Goal: Book appointment/travel/reservation

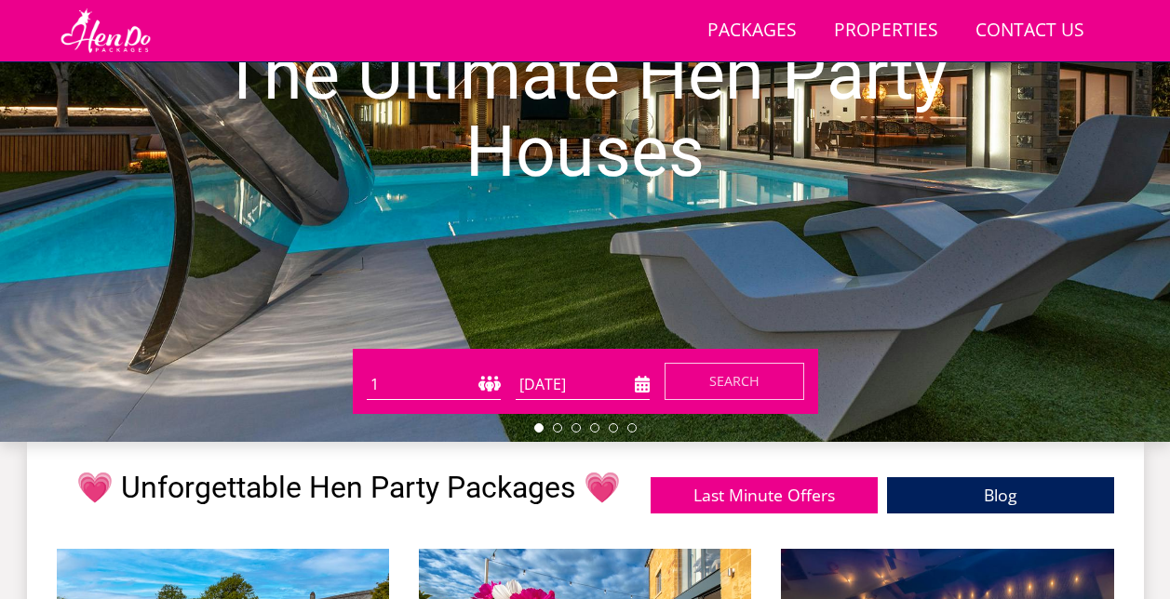
scroll to position [316, 0]
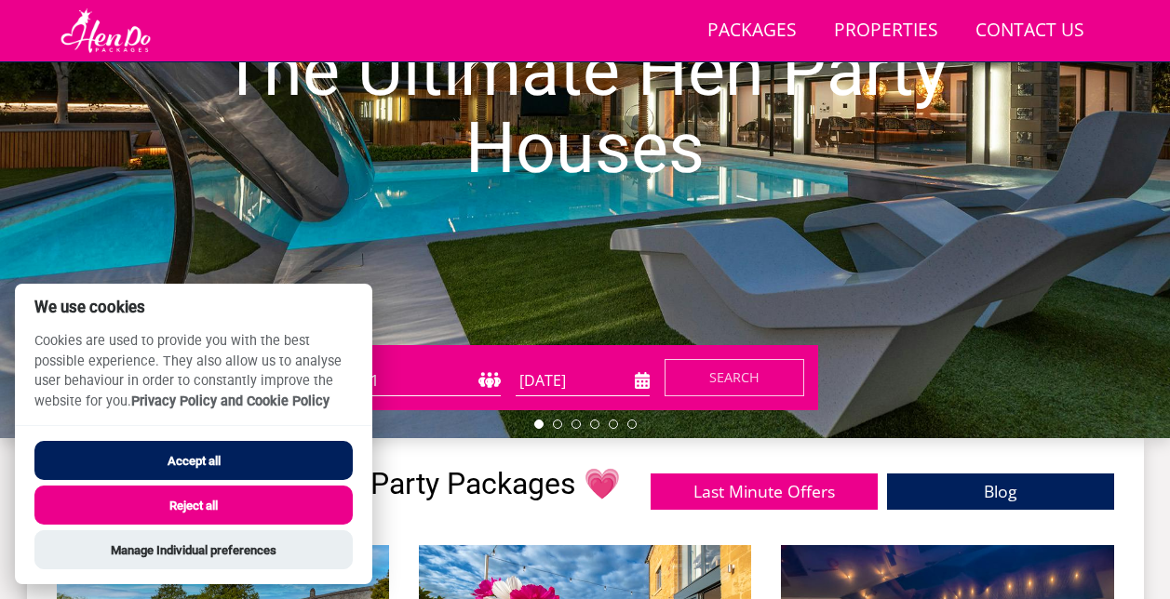
click at [477, 377] on select "1 2 3 4 5 6 7 8 9 10 11 12 13 14 15 16 17 18 19 20 21 22 23 24 25 26 27 28 29 3…" at bounding box center [434, 381] width 134 height 31
click at [300, 495] on button "Reject all" at bounding box center [193, 505] width 318 height 39
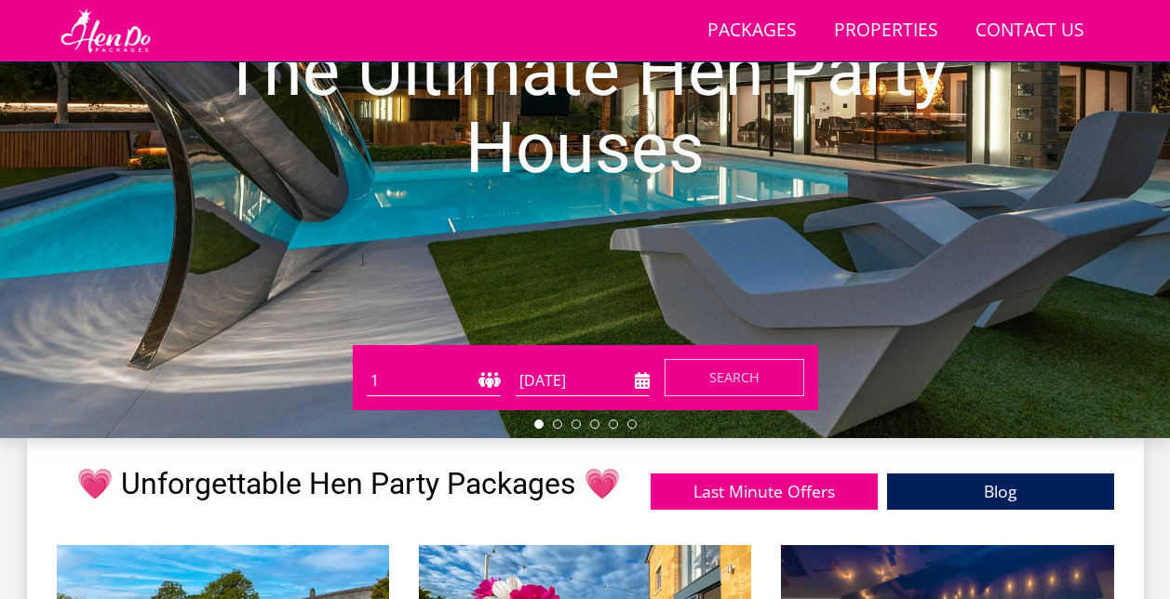
click at [482, 375] on select "1 2 3 4 5 6 7 8 9 10 11 12 13 14 15 16 17 18 19 20 21 22 23 24 25 26 27 28 29 3…" at bounding box center [434, 381] width 134 height 31
select select "14"
click at [367, 366] on select "1 2 3 4 5 6 7 8 9 10 11 12 13 14 15 16 17 18 19 20 21 22 23 24 25 26 27 28 29 3…" at bounding box center [434, 381] width 134 height 31
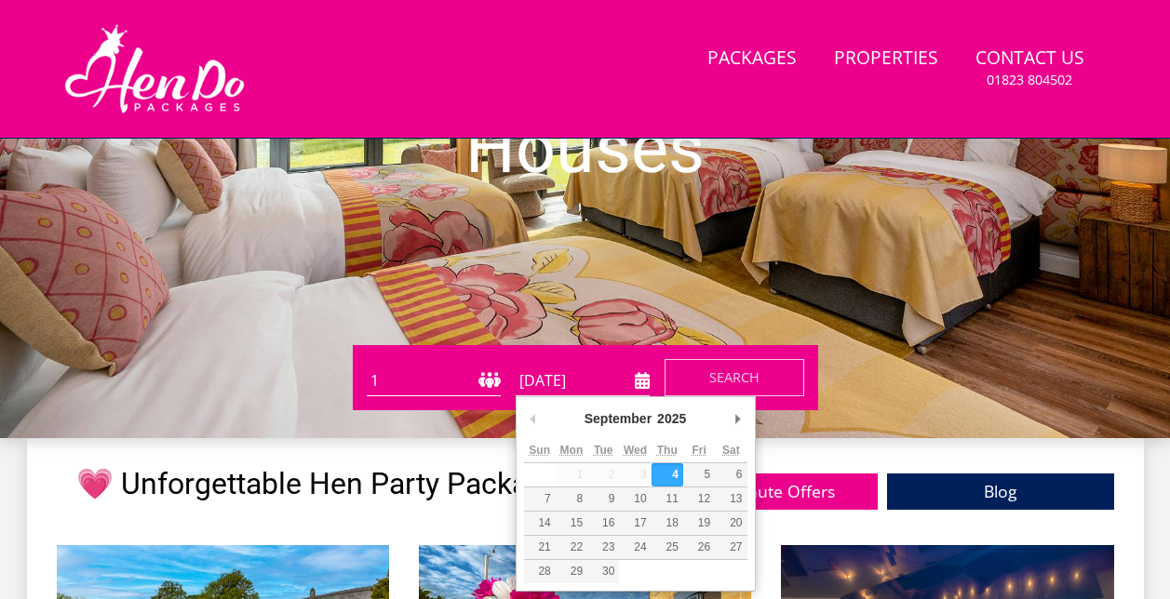
click at [638, 387] on input "[DATE]" at bounding box center [583, 381] width 134 height 31
type input "[DATE]"
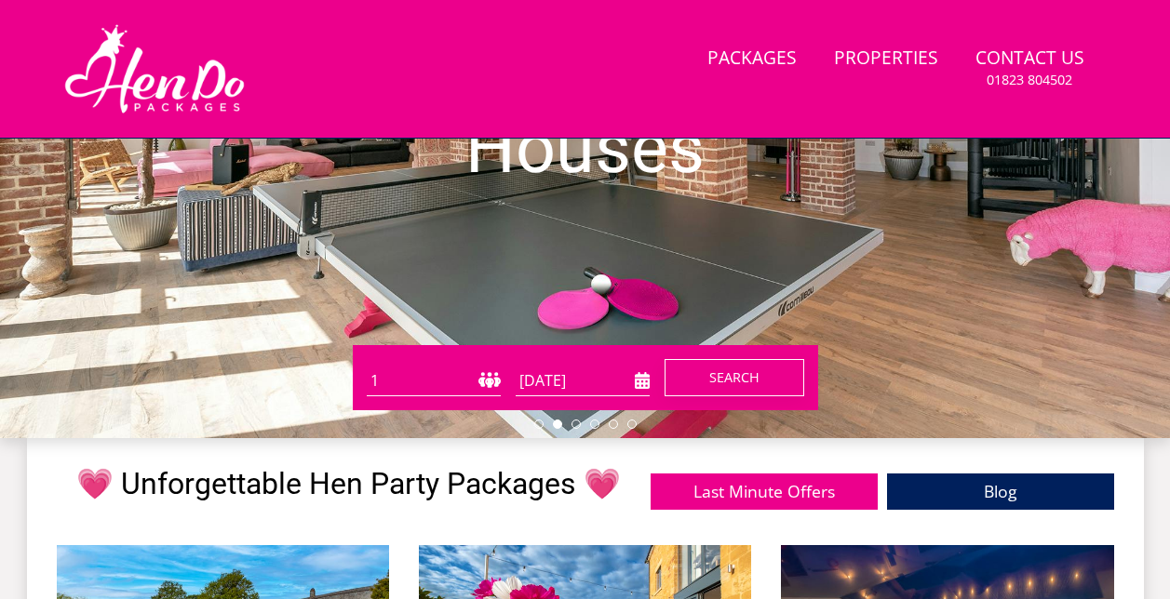
click at [713, 380] on span "Search" at bounding box center [734, 378] width 50 height 18
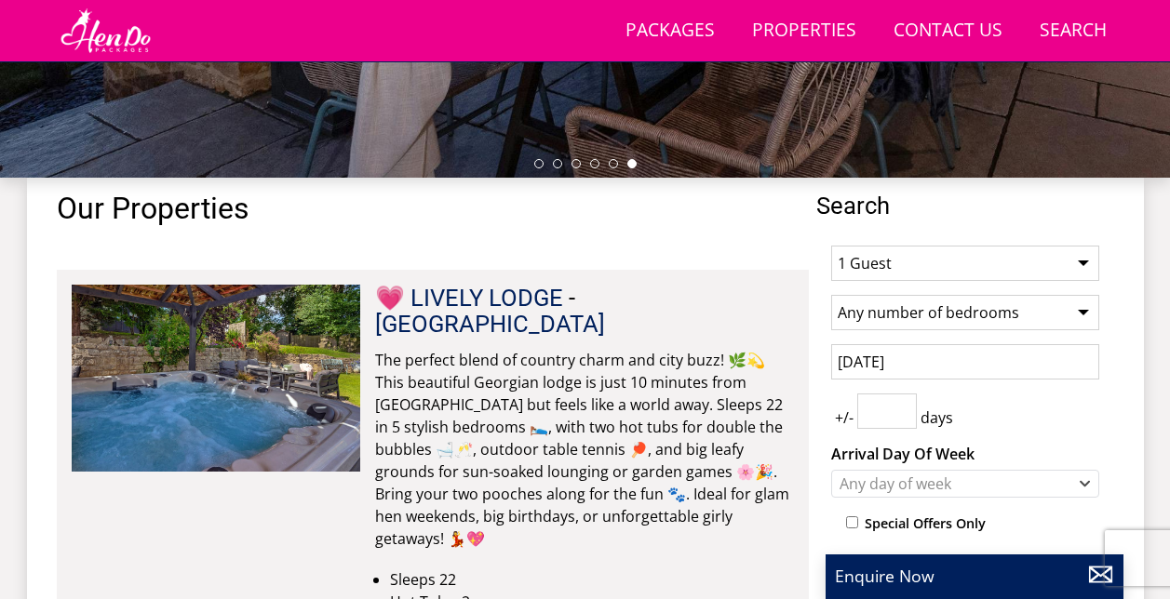
scroll to position [578, 0]
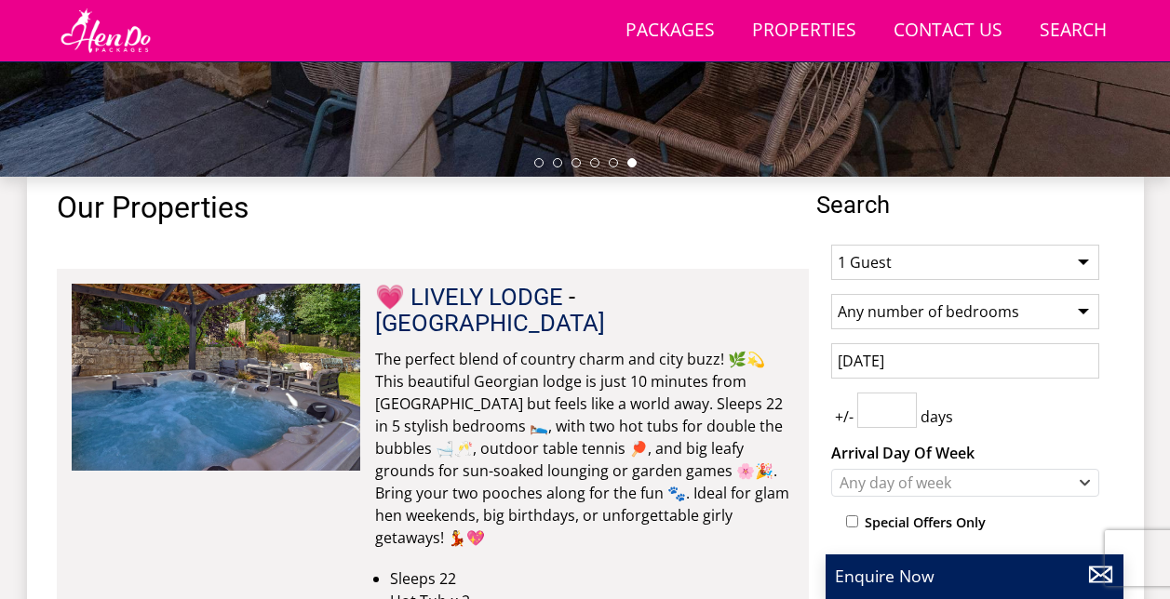
click at [980, 274] on select "1 Guest 2 Guests 3 Guests 4 Guests 5 Guests 6 Guests 7 Guests 8 Guests 9 Guests…" at bounding box center [965, 262] width 268 height 35
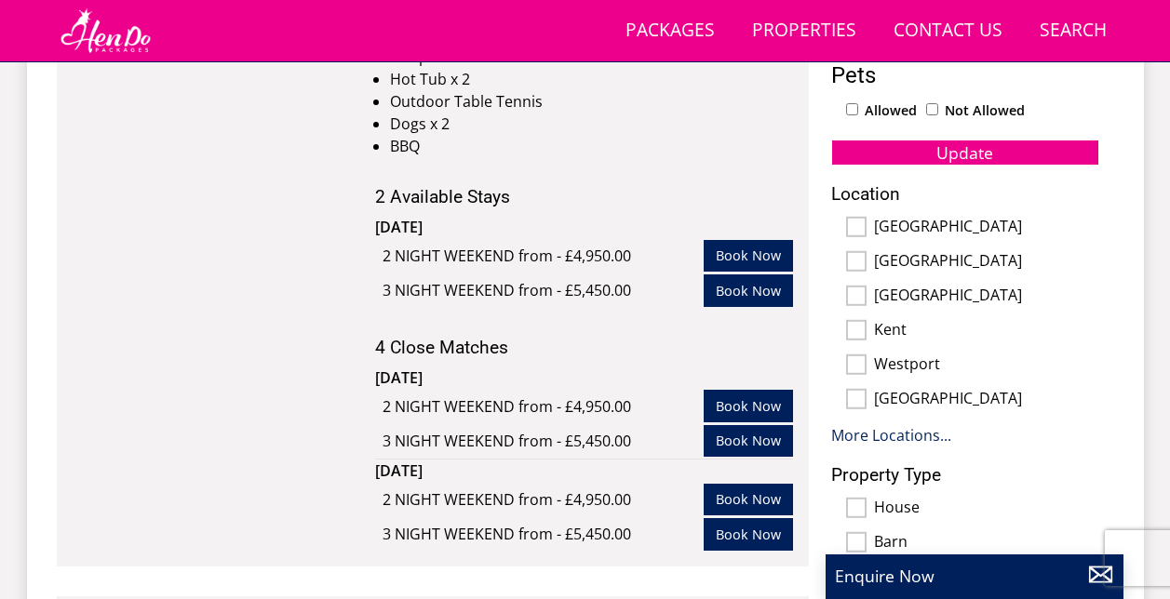
scroll to position [1099, 0]
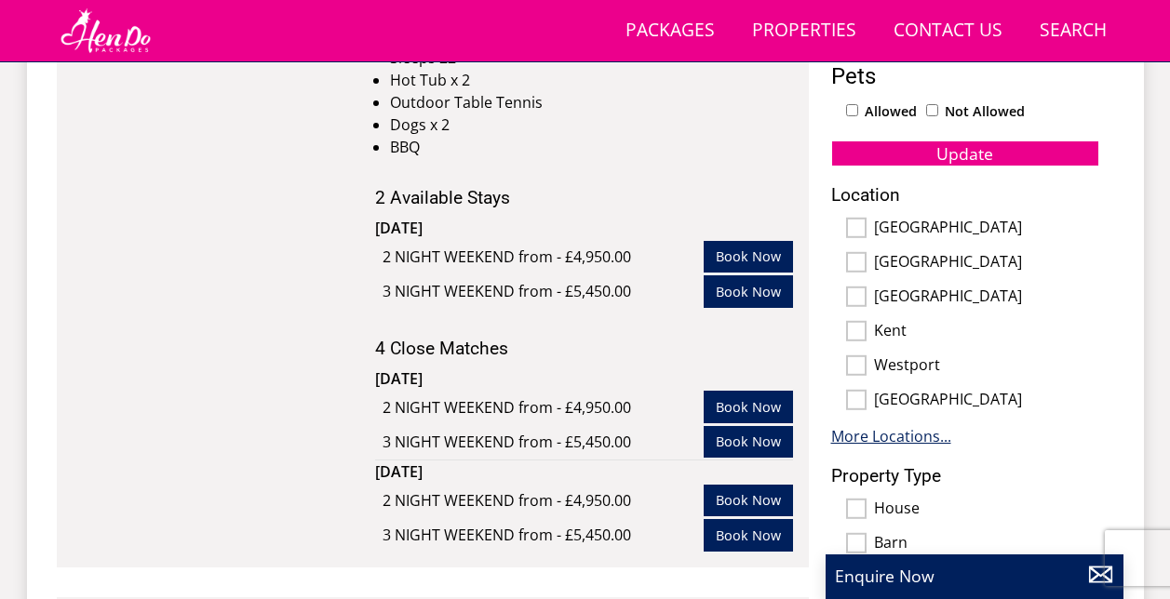
click at [887, 444] on link "More Locations..." at bounding box center [891, 436] width 120 height 20
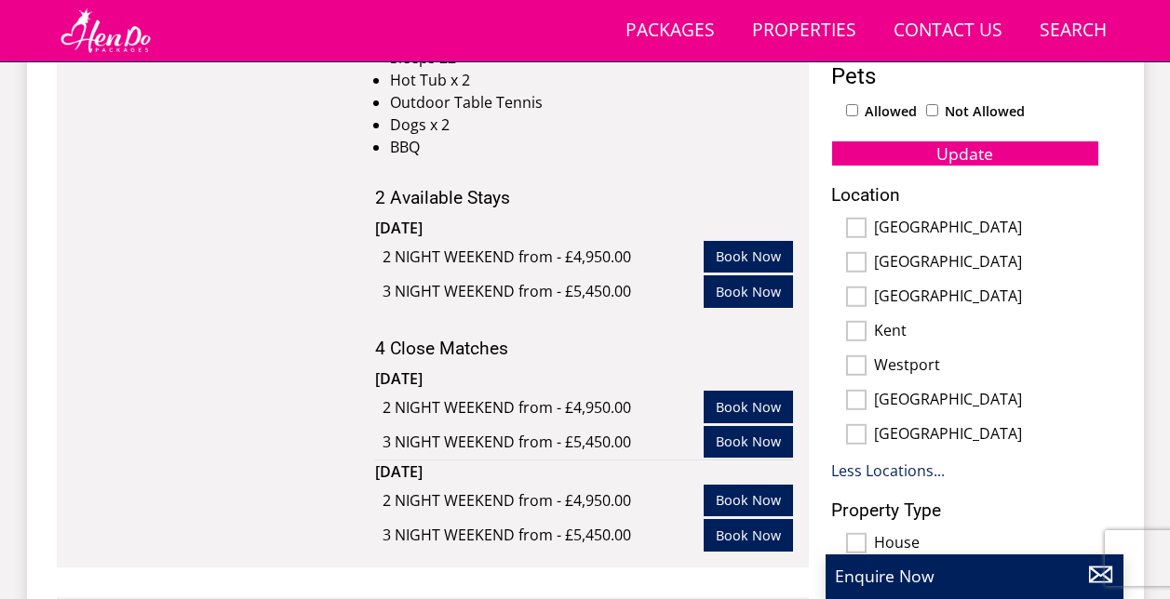
click at [904, 227] on label "[GEOGRAPHIC_DATA]" at bounding box center [986, 229] width 225 height 20
click at [866, 227] on input "[GEOGRAPHIC_DATA]" at bounding box center [856, 228] width 20 height 20
checkbox input "true"
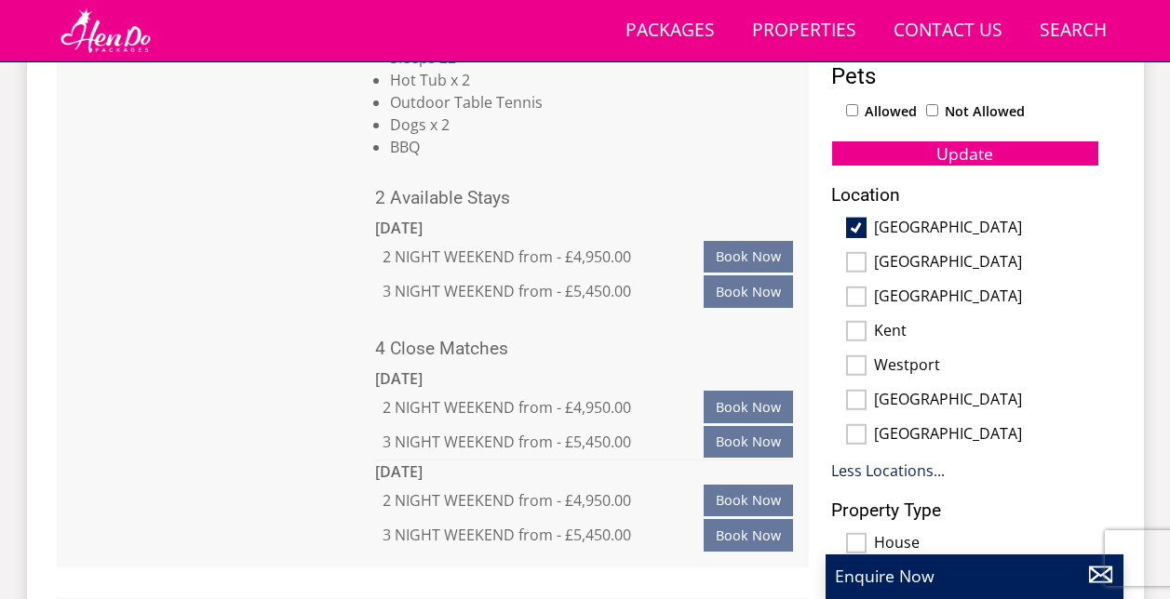
click at [902, 294] on label "[GEOGRAPHIC_DATA]" at bounding box center [986, 298] width 225 height 20
click at [866, 294] on input "[GEOGRAPHIC_DATA]" at bounding box center [856, 297] width 20 height 20
checkbox input "true"
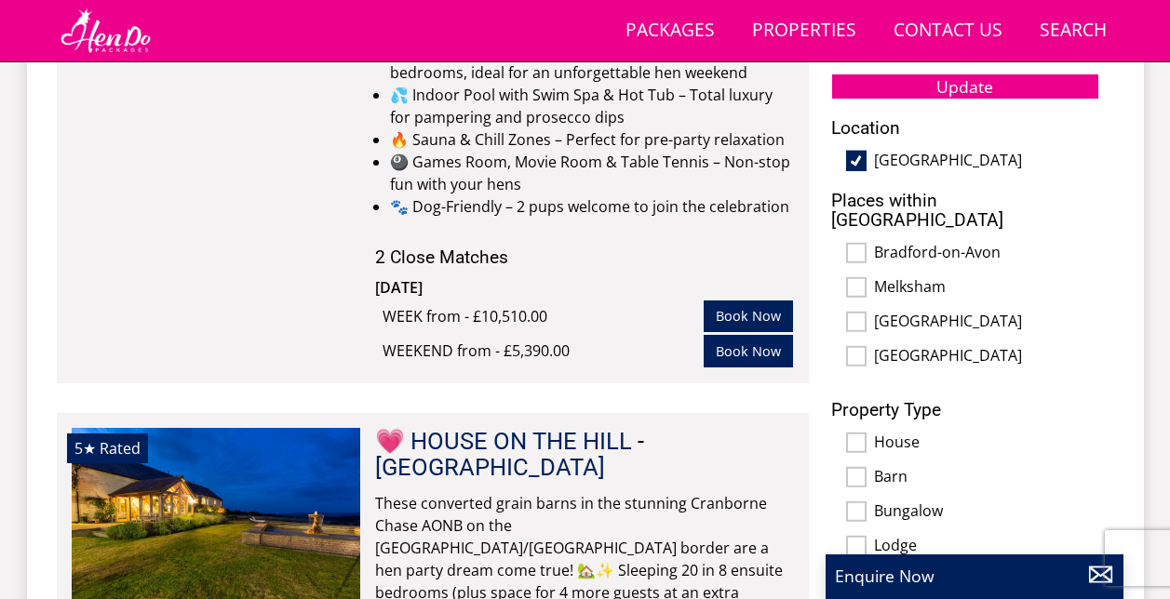
scroll to position [1167, 0]
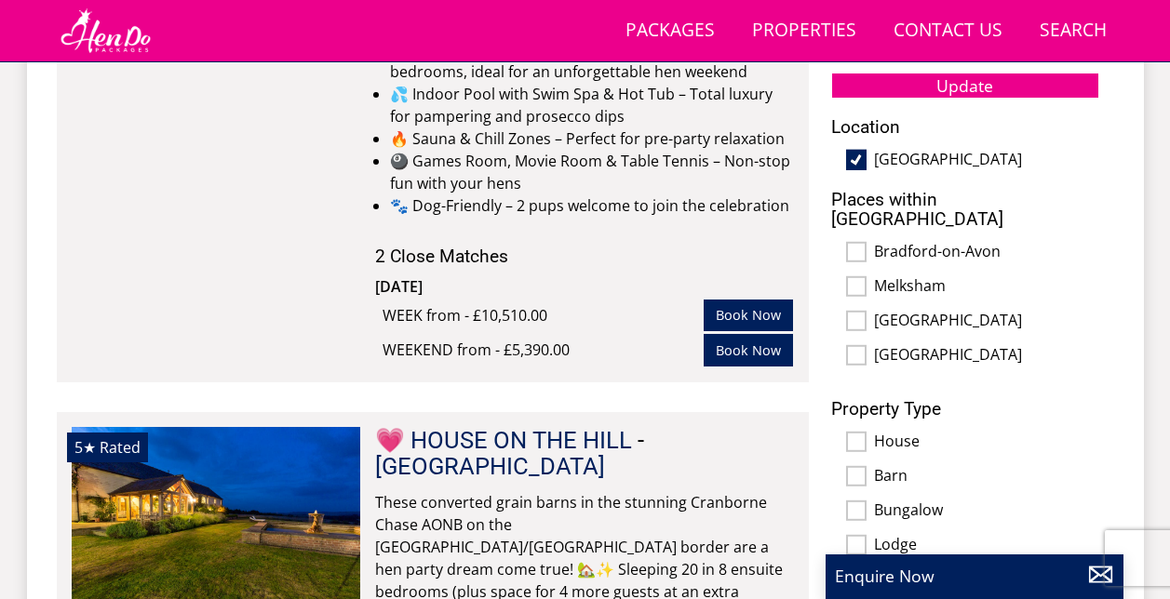
click at [898, 433] on label "House" at bounding box center [986, 443] width 225 height 20
click at [866, 432] on input "House" at bounding box center [856, 442] width 20 height 20
checkbox input "true"
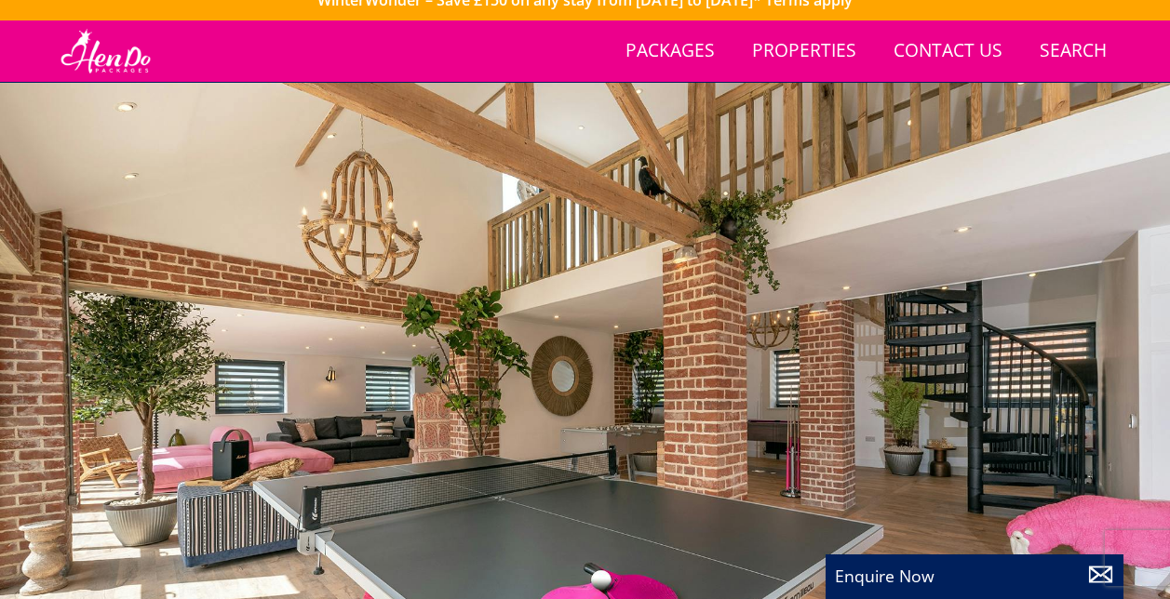
scroll to position [20, 0]
